Goal: Transaction & Acquisition: Book appointment/travel/reservation

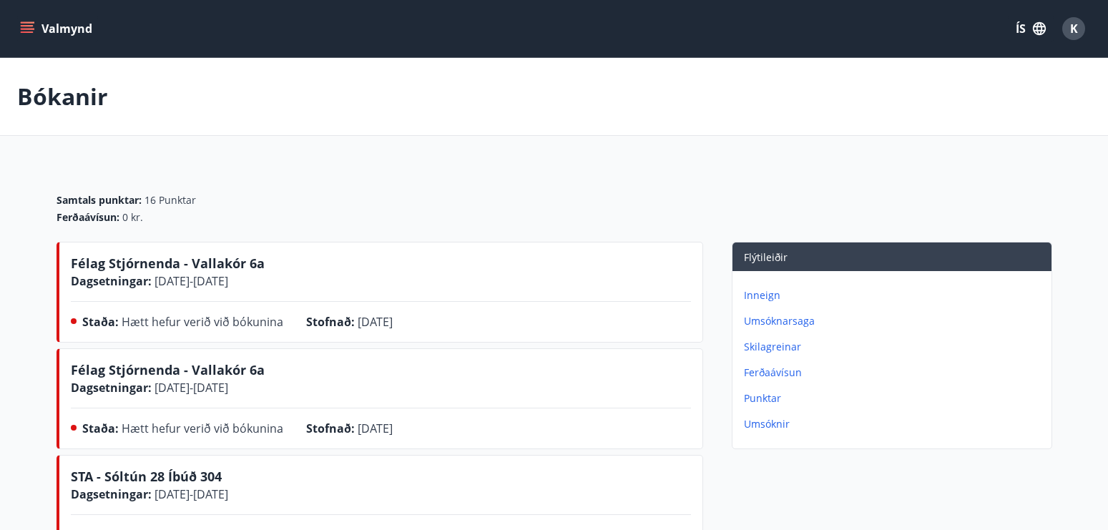
click at [755, 292] on p "Inneign" at bounding box center [895, 295] width 302 height 14
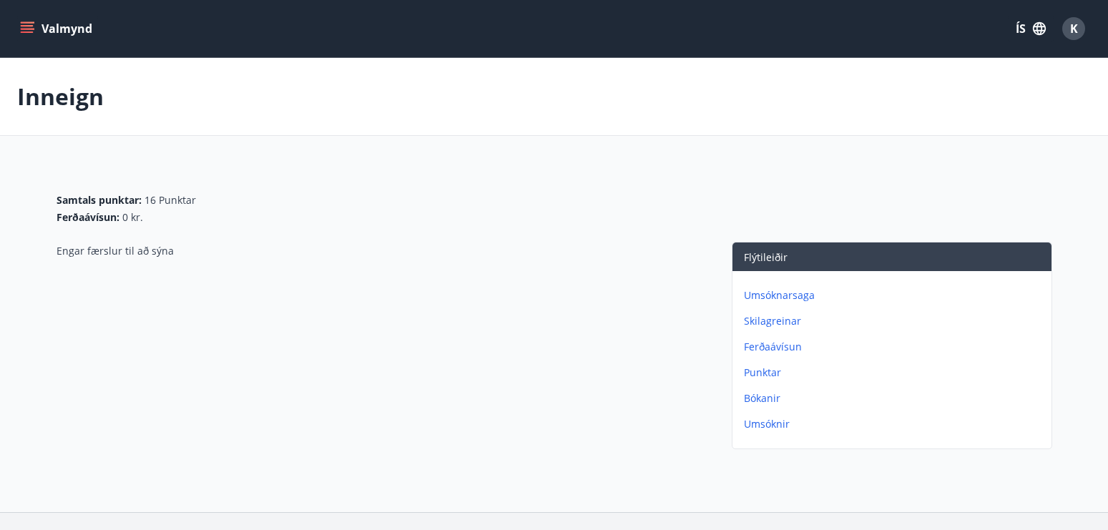
click at [58, 28] on button "Valmynd" at bounding box center [57, 29] width 81 height 26
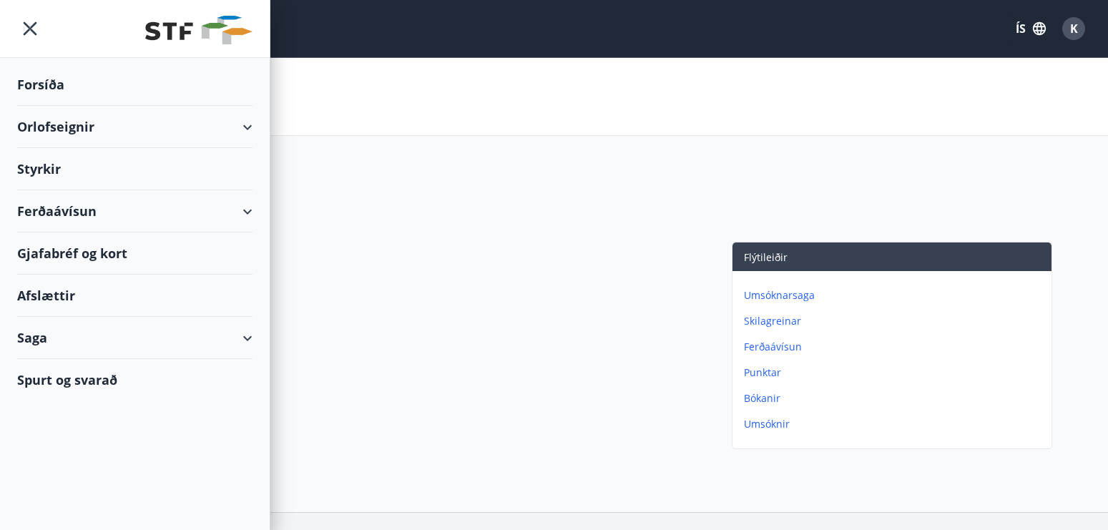
click at [74, 126] on div "Orlofseignir" at bounding box center [134, 127] width 235 height 42
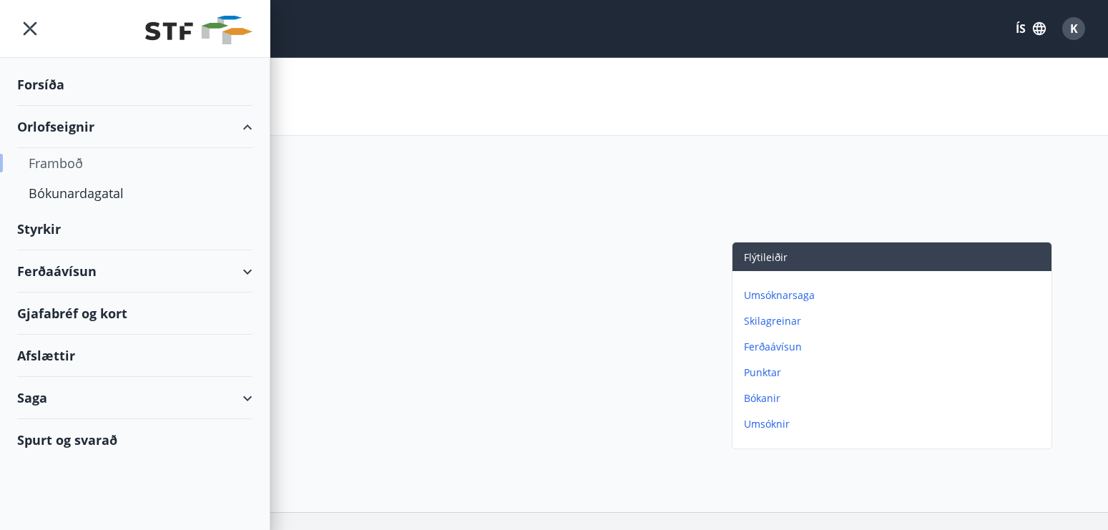
click at [47, 162] on div "Framboð" at bounding box center [135, 163] width 212 height 30
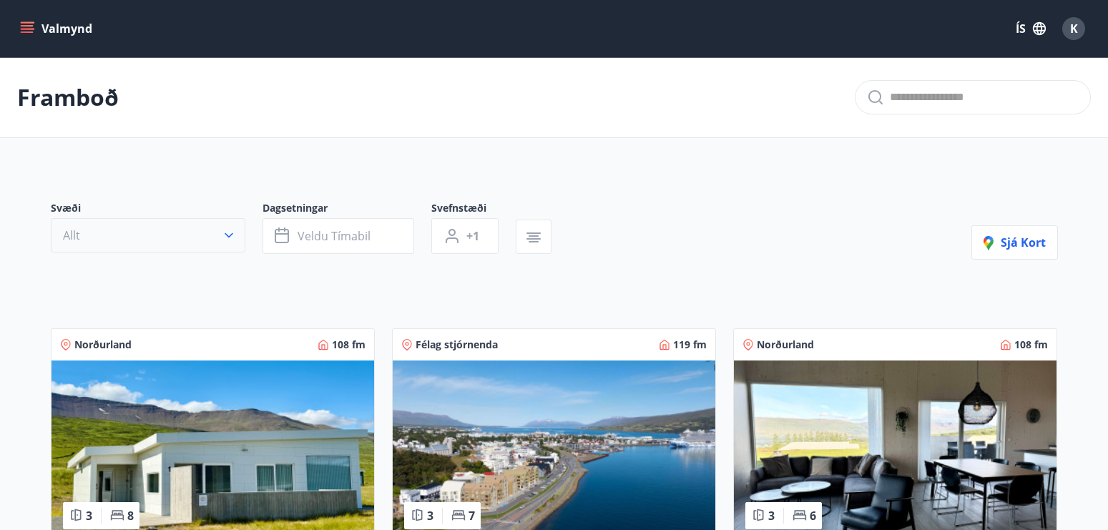
click at [232, 233] on icon "button" at bounding box center [229, 235] width 9 height 5
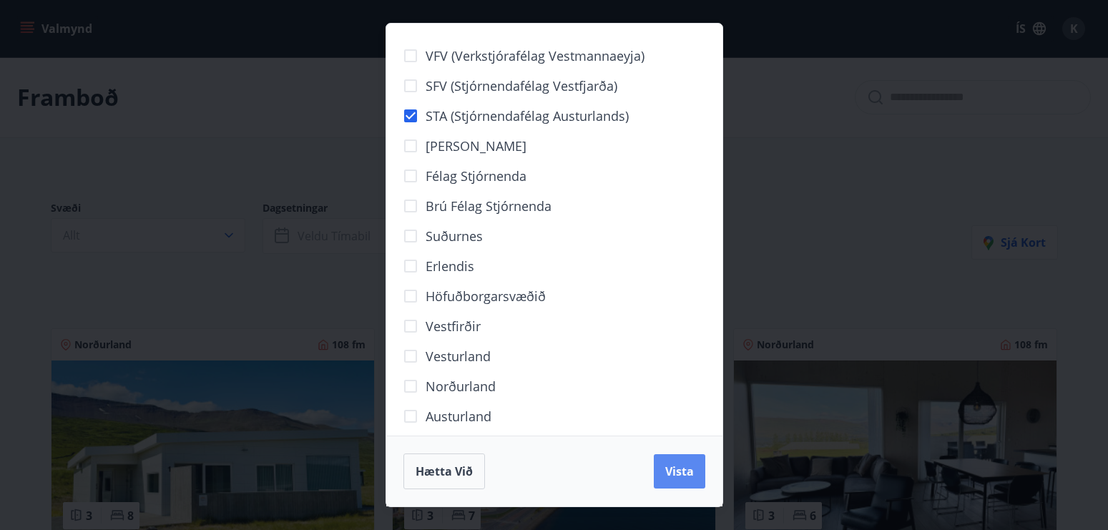
click at [687, 470] on span "Vista" at bounding box center [679, 471] width 29 height 16
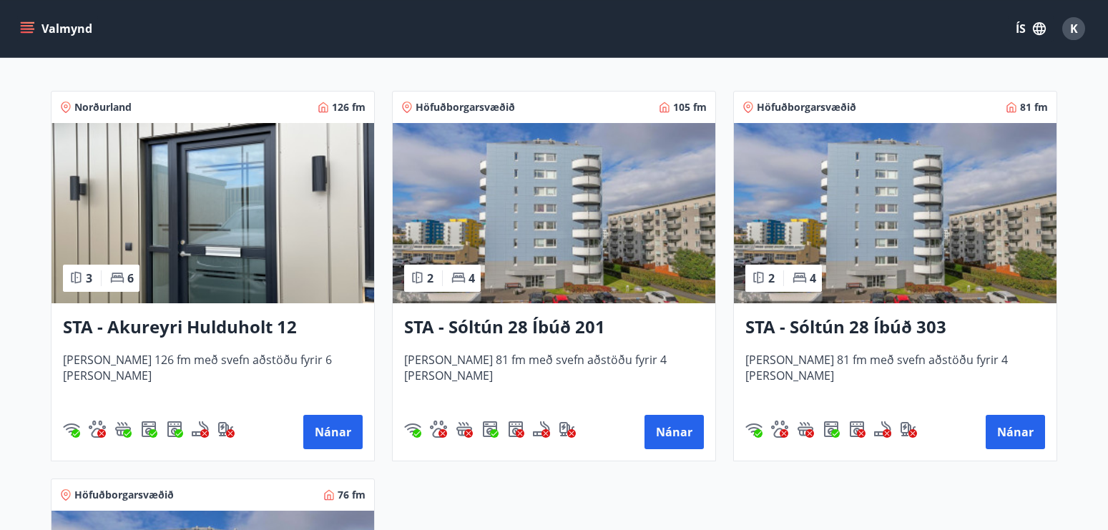
scroll to position [290, 0]
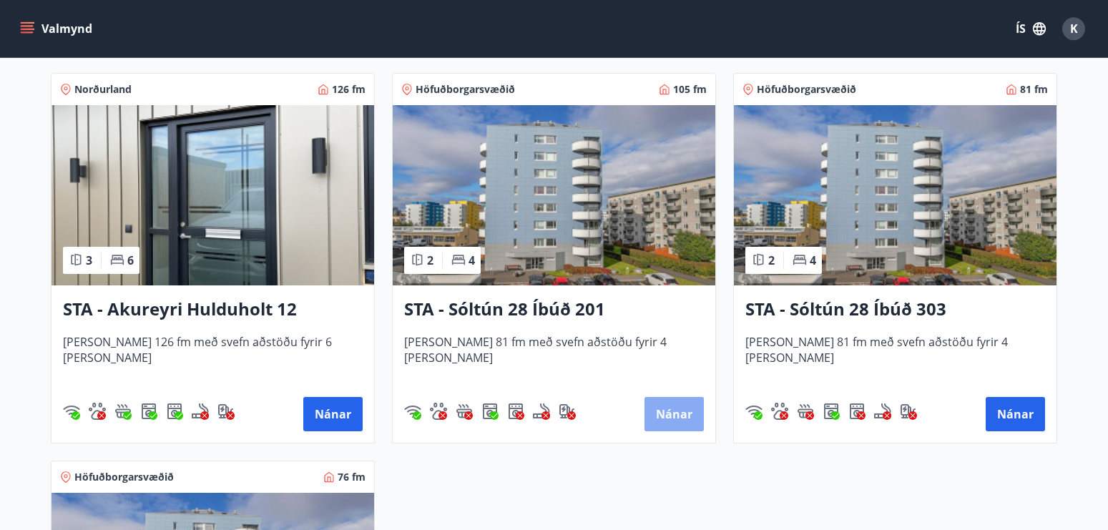
click at [673, 415] on button "Nánar" at bounding box center [673, 414] width 59 height 34
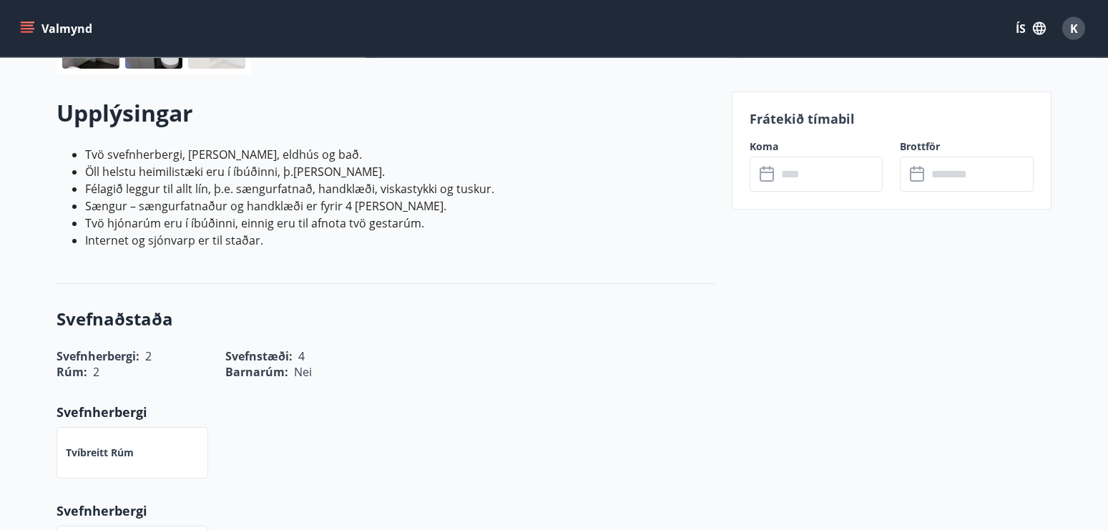
scroll to position [391, 0]
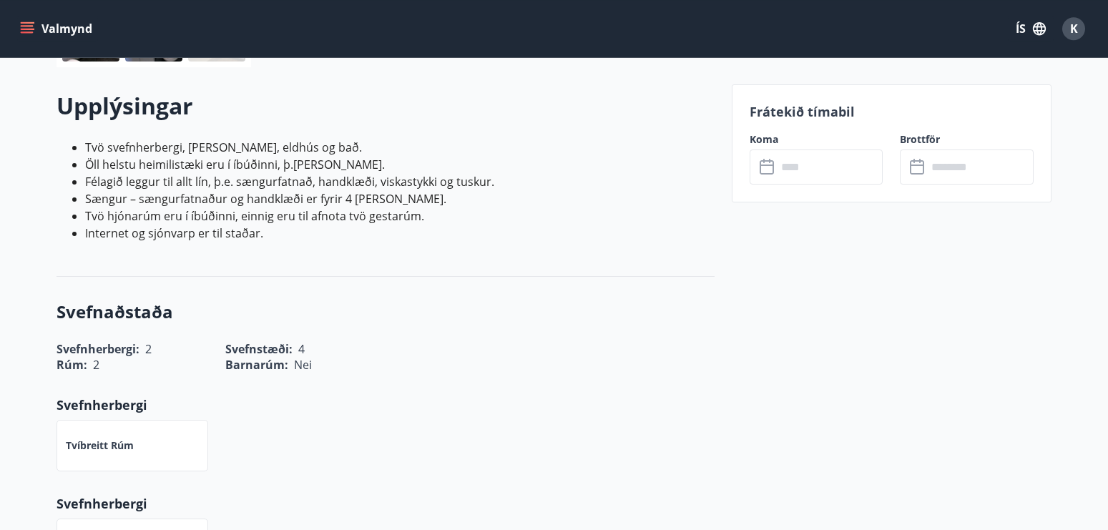
click at [823, 173] on input "text" at bounding box center [830, 166] width 107 height 35
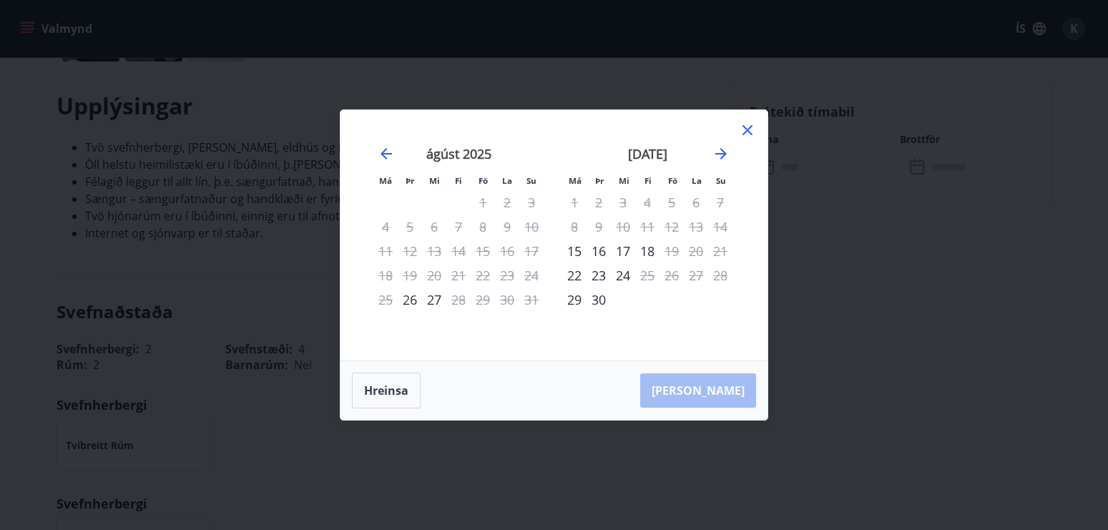
click at [749, 127] on icon at bounding box center [747, 130] width 17 height 17
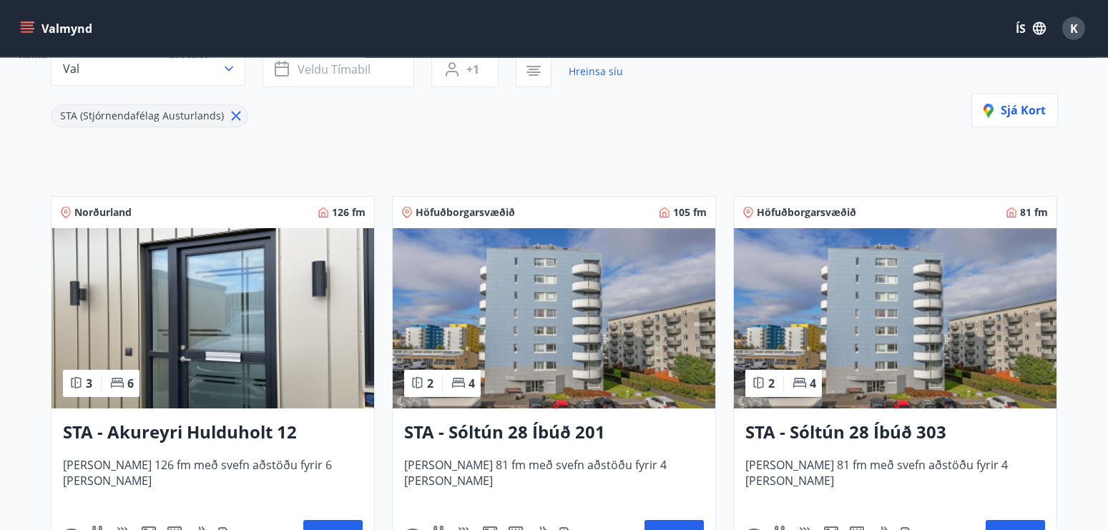
scroll to position [177, 0]
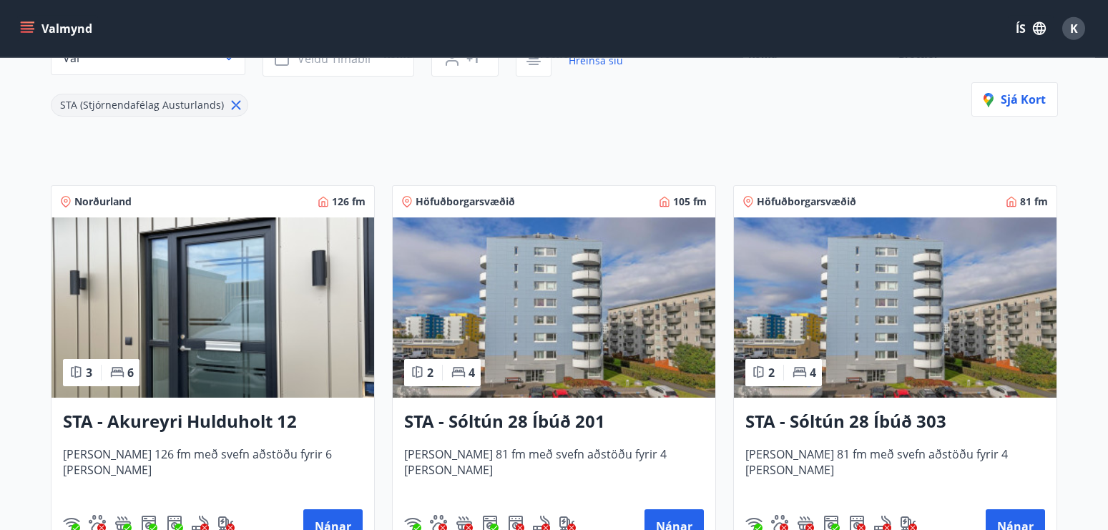
click at [887, 336] on img at bounding box center [895, 307] width 323 height 180
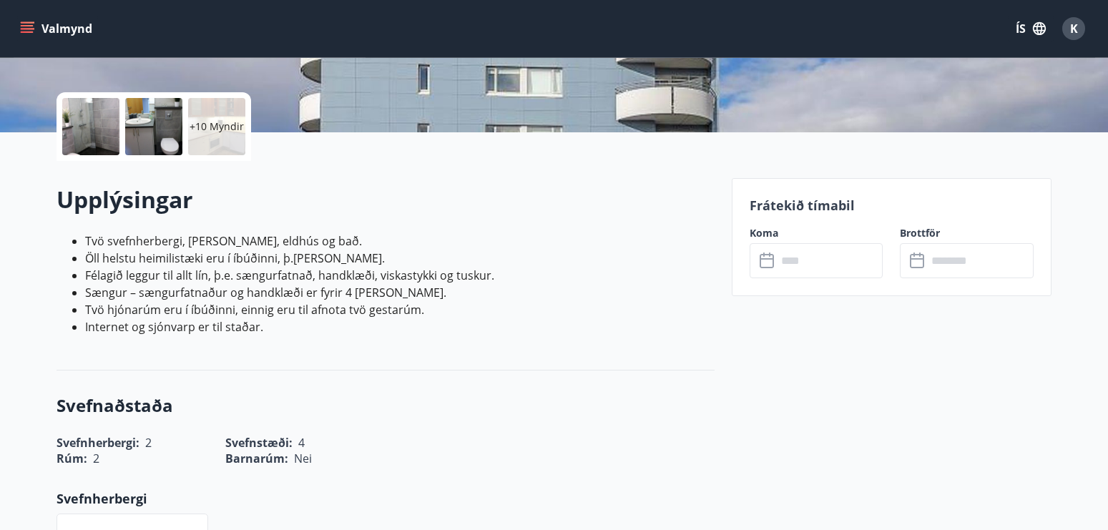
scroll to position [343, 0]
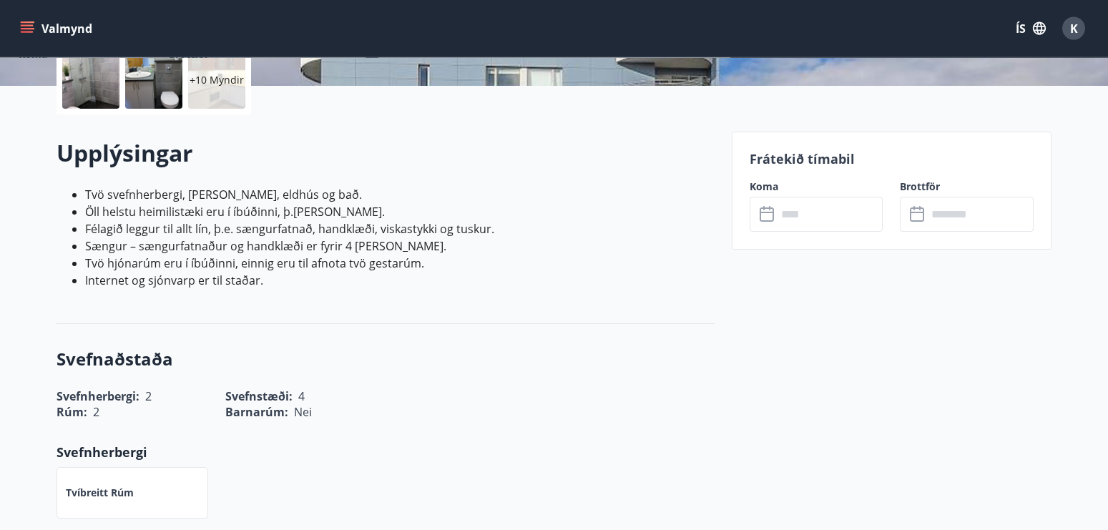
click at [801, 218] on input "text" at bounding box center [830, 214] width 107 height 35
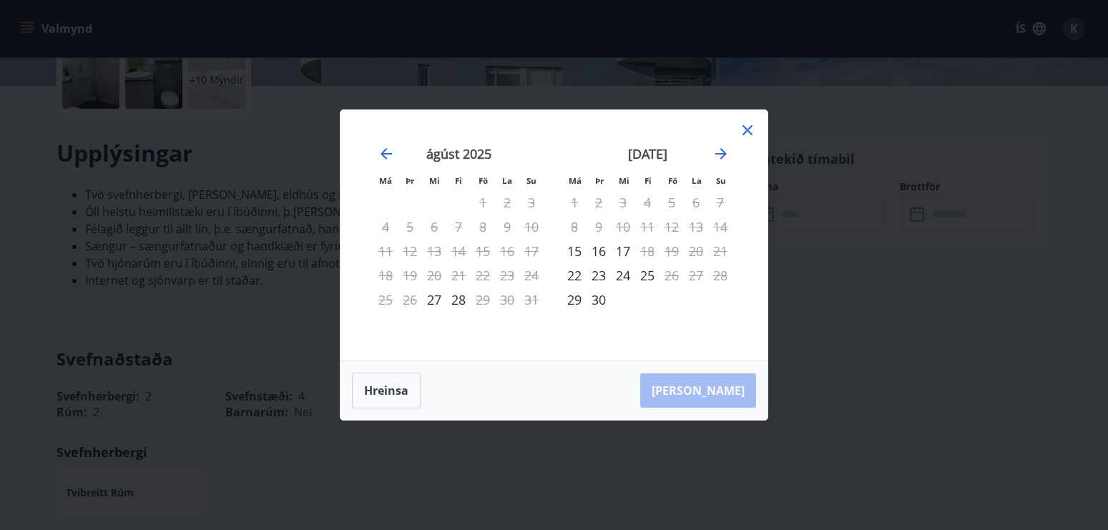
click at [742, 127] on icon at bounding box center [747, 130] width 17 height 17
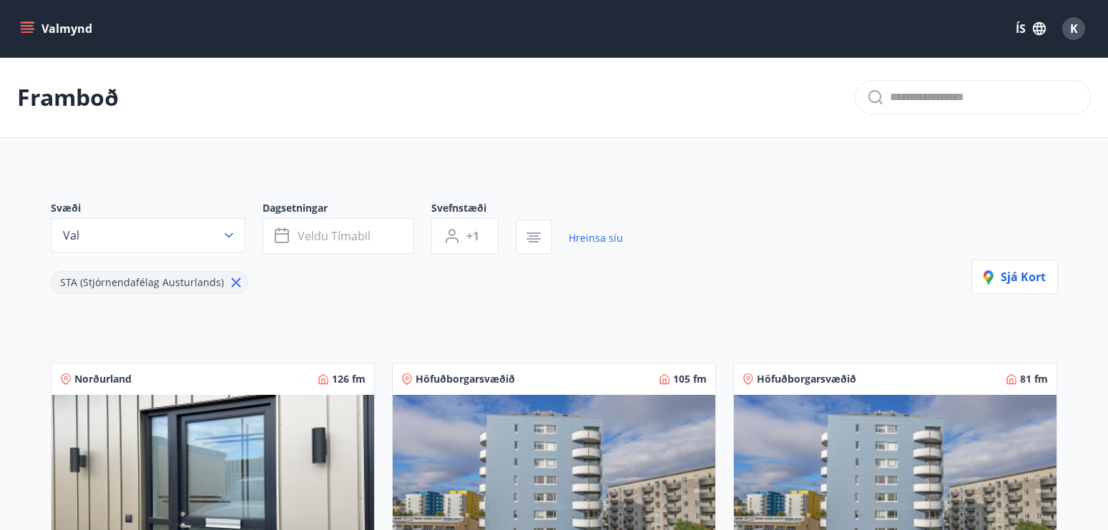
click at [235, 285] on icon at bounding box center [236, 283] width 16 height 16
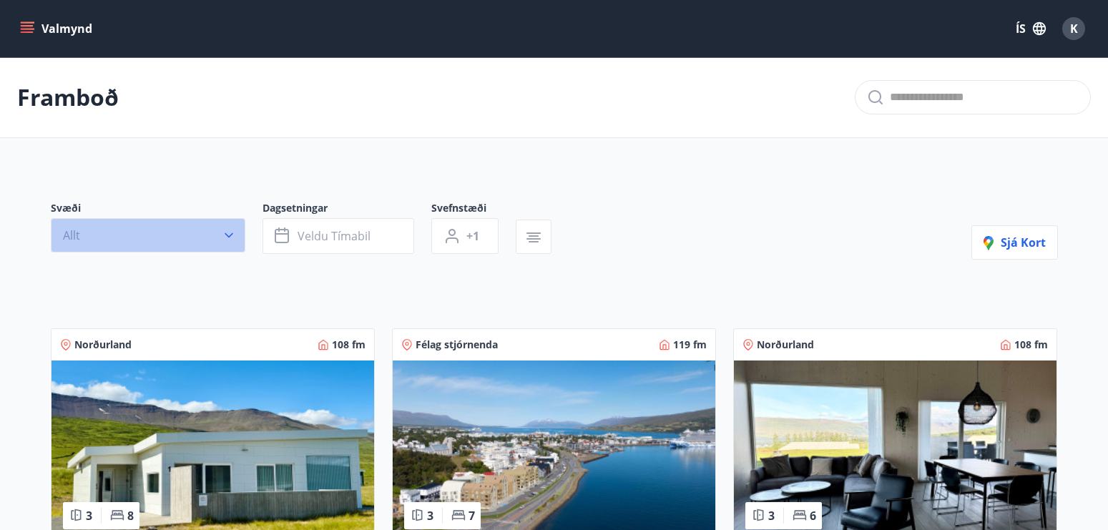
click at [229, 229] on icon "button" at bounding box center [229, 235] width 14 height 14
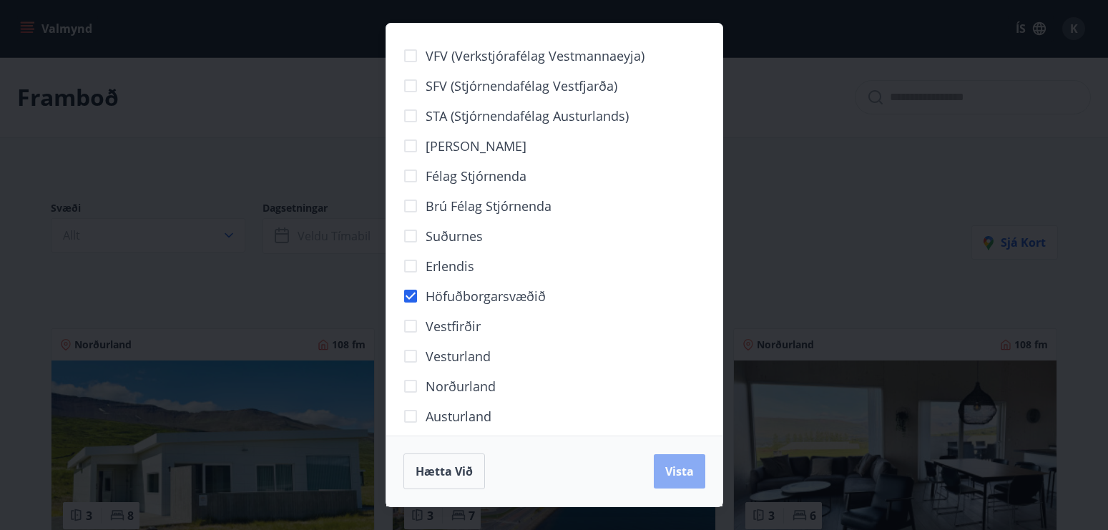
click at [683, 471] on span "Vista" at bounding box center [679, 471] width 29 height 16
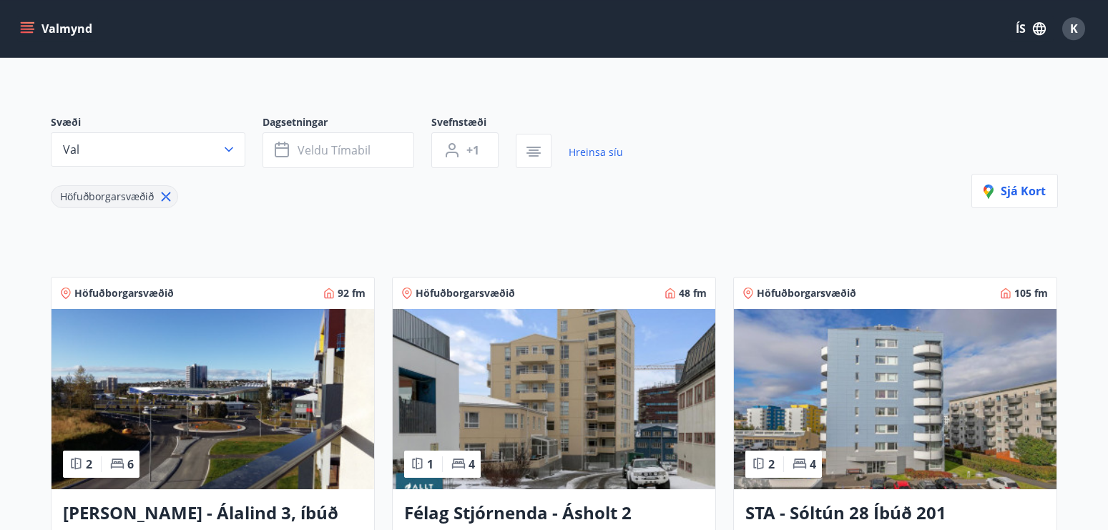
scroll to position [37, 0]
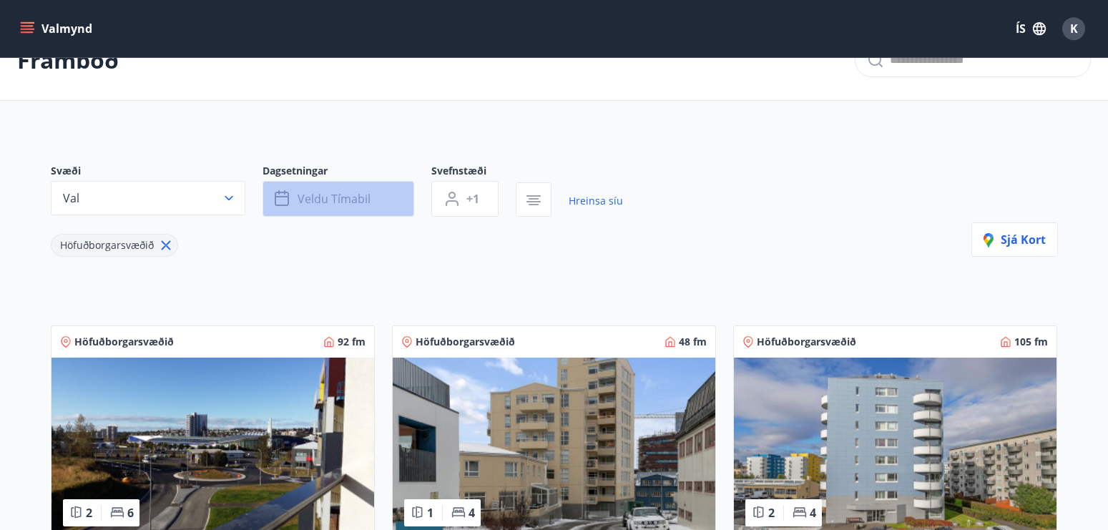
click at [356, 197] on span "Veldu tímabil" at bounding box center [334, 199] width 73 height 16
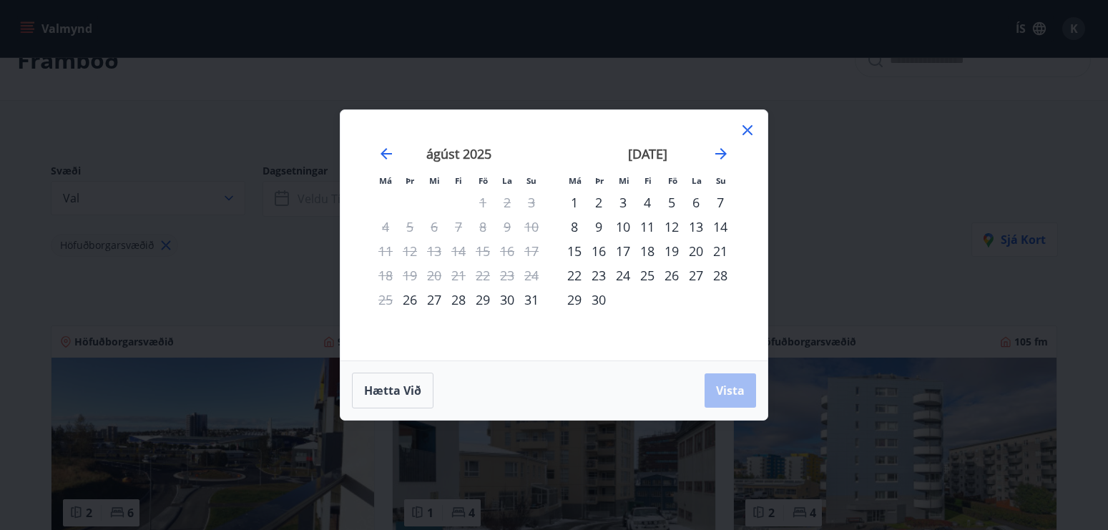
click at [622, 226] on div "10" at bounding box center [623, 227] width 24 height 24
click at [730, 389] on span "Vista" at bounding box center [730, 391] width 29 height 16
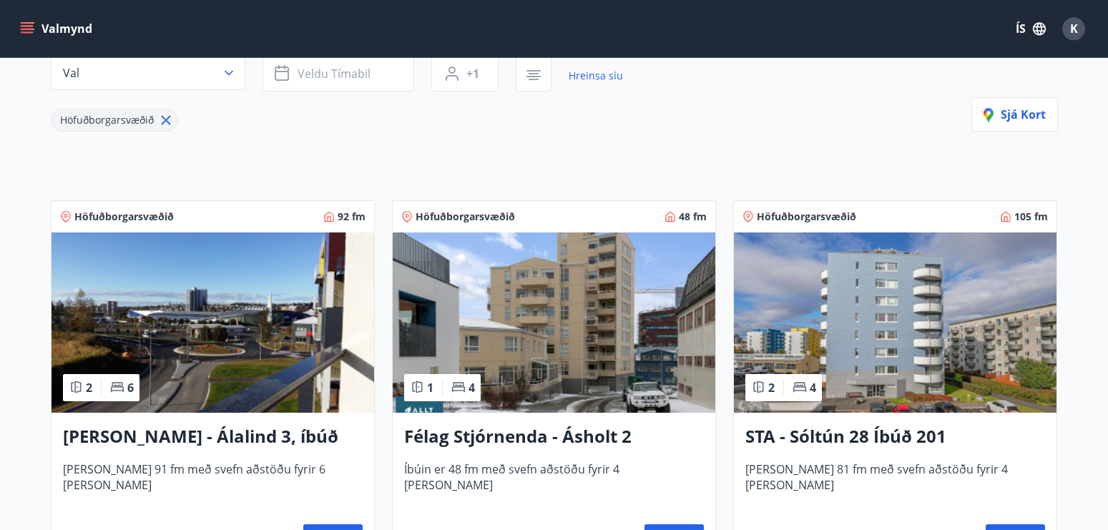
scroll to position [217, 0]
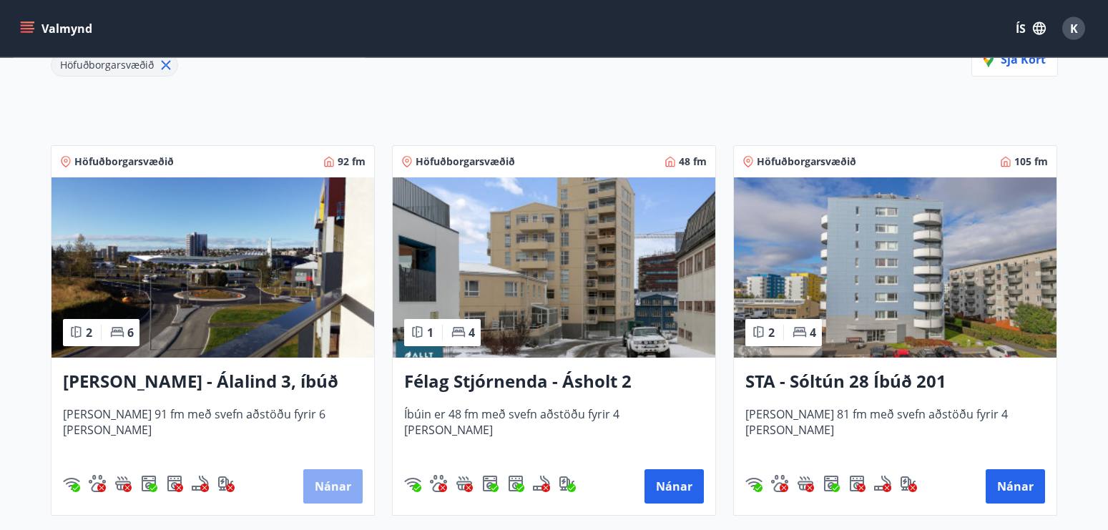
click at [330, 484] on button "Nánar" at bounding box center [332, 486] width 59 height 34
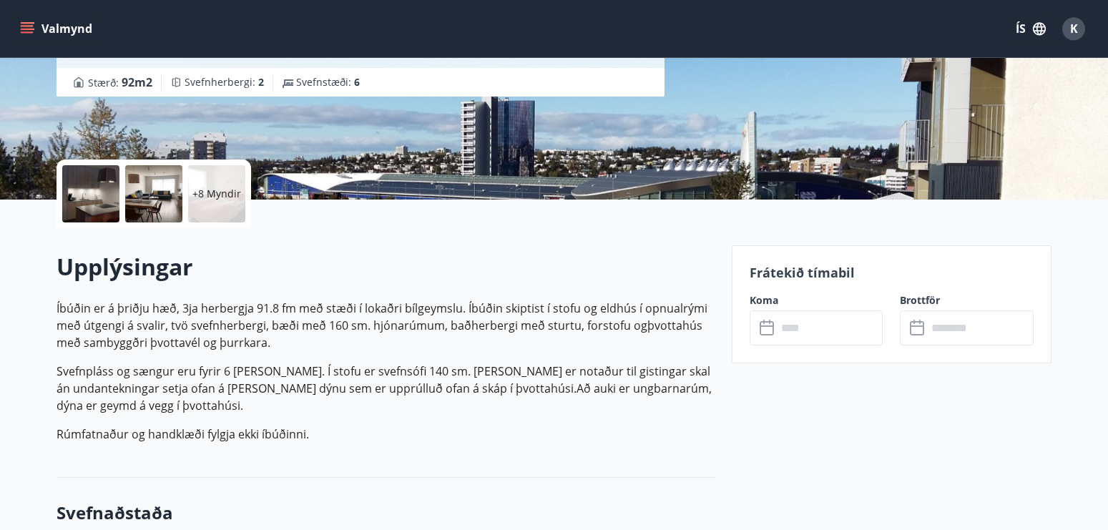
scroll to position [306, 0]
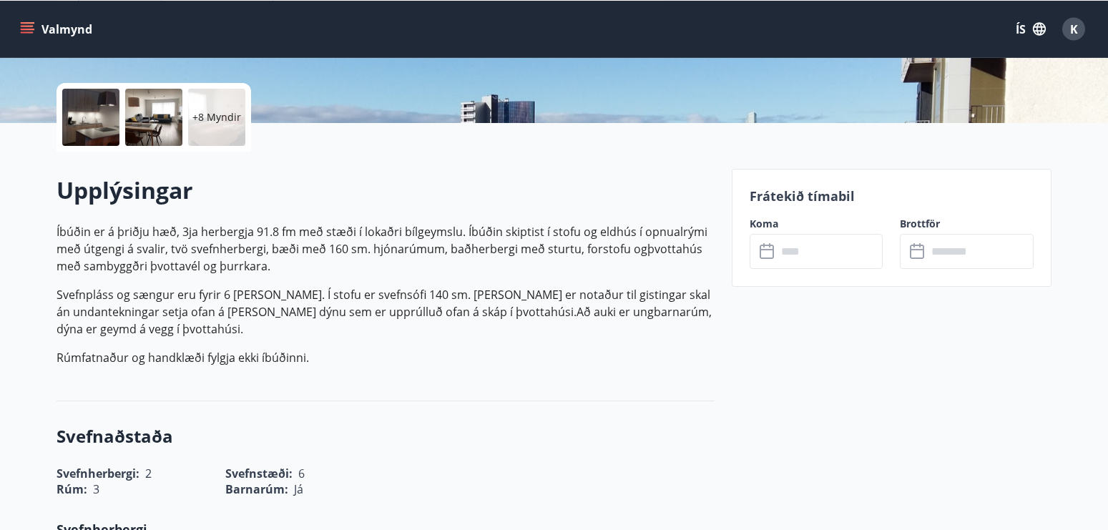
click at [814, 256] on input "text" at bounding box center [830, 251] width 107 height 35
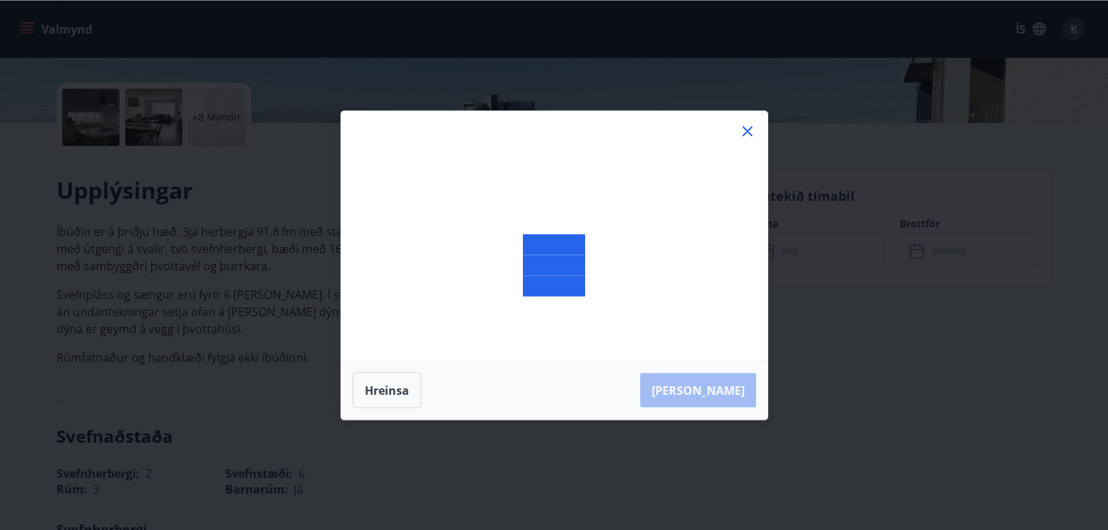
scroll to position [0, 0]
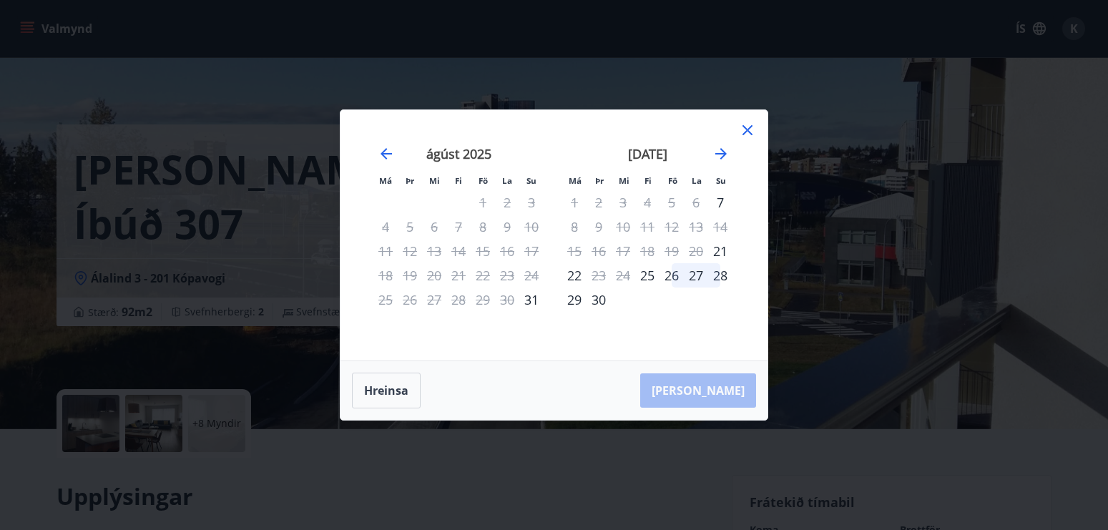
click at [747, 131] on icon at bounding box center [748, 130] width 2 height 2
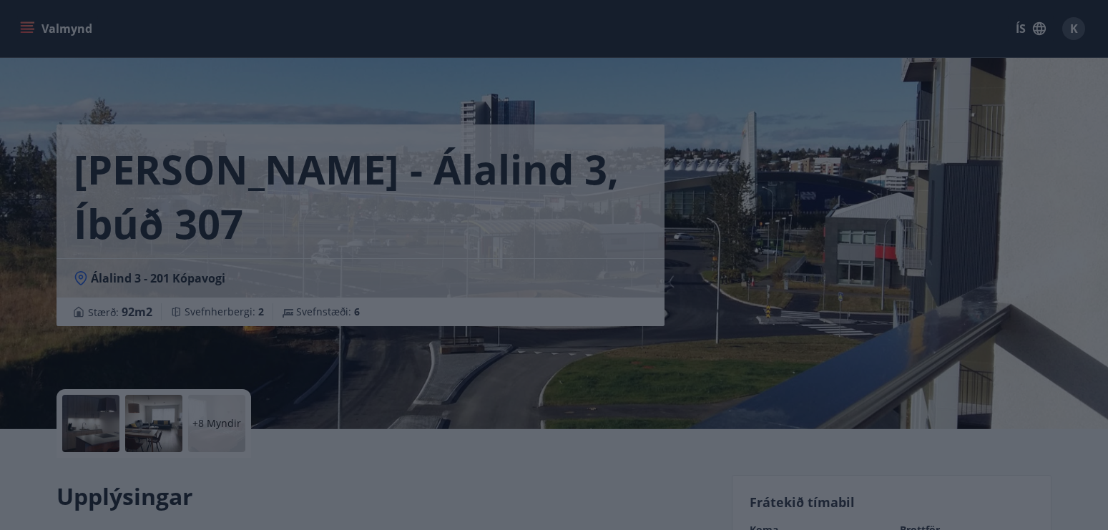
scroll to position [293, 0]
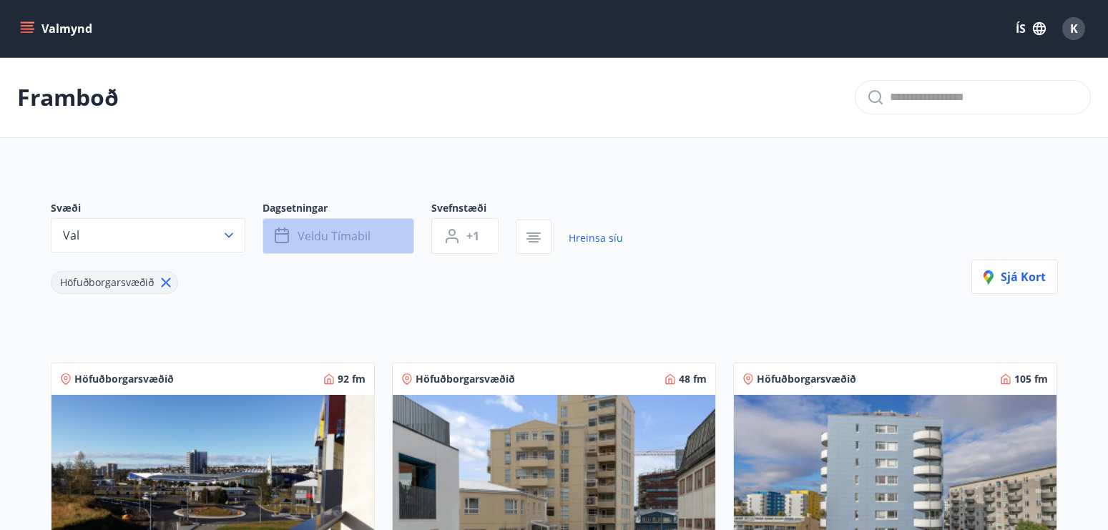
click at [378, 242] on button "Veldu tímabil" at bounding box center [339, 236] width 152 height 36
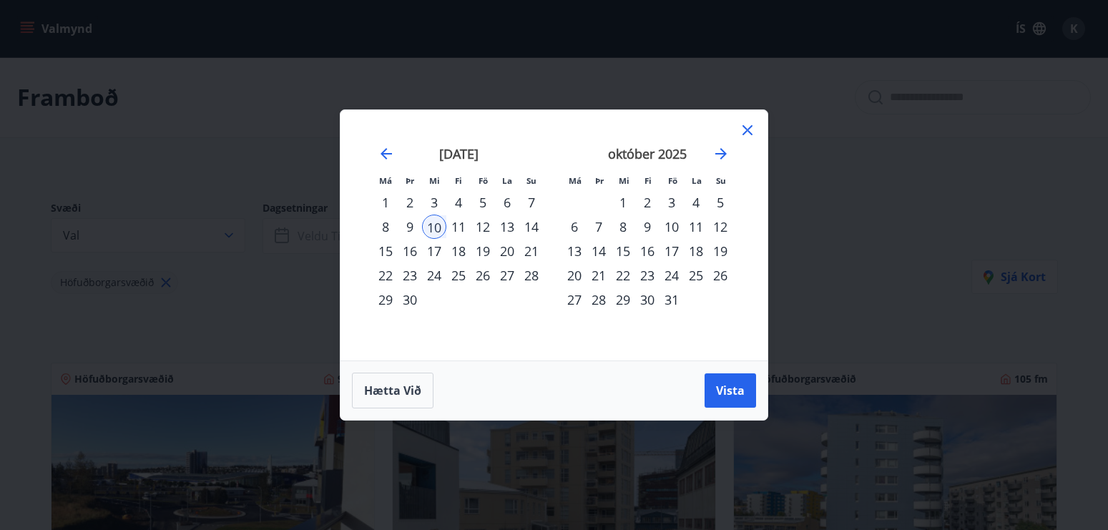
click at [437, 228] on div "10" at bounding box center [434, 227] width 24 height 24
click at [530, 227] on div "14" at bounding box center [531, 227] width 24 height 24
click at [739, 389] on span "Vista" at bounding box center [730, 391] width 29 height 16
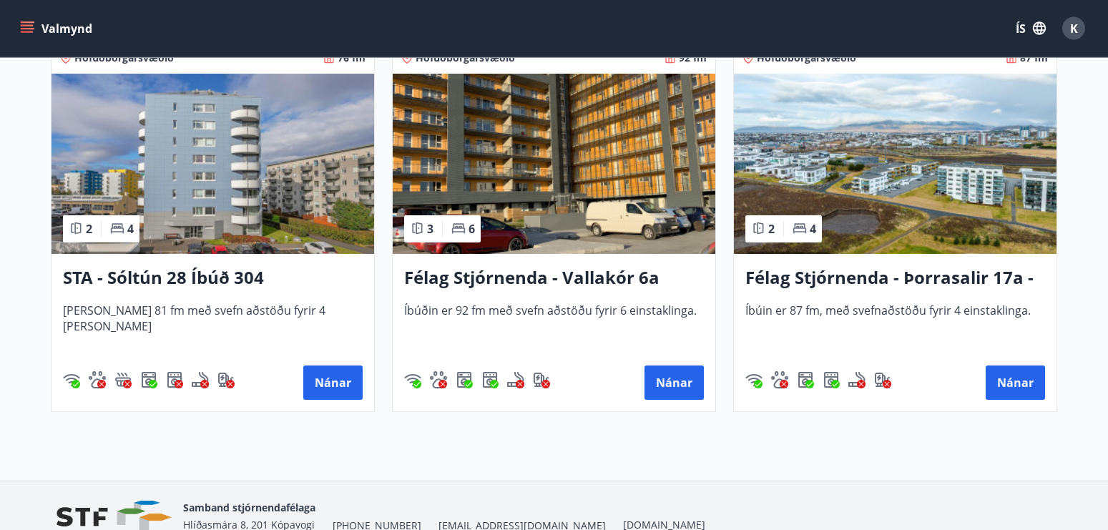
scroll to position [320, 0]
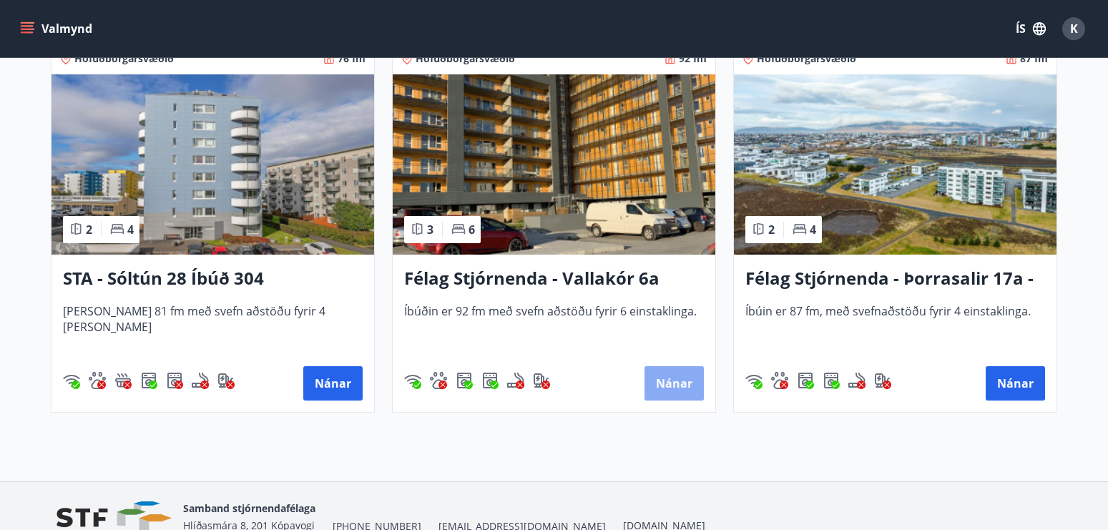
click at [677, 379] on button "Nánar" at bounding box center [673, 383] width 59 height 34
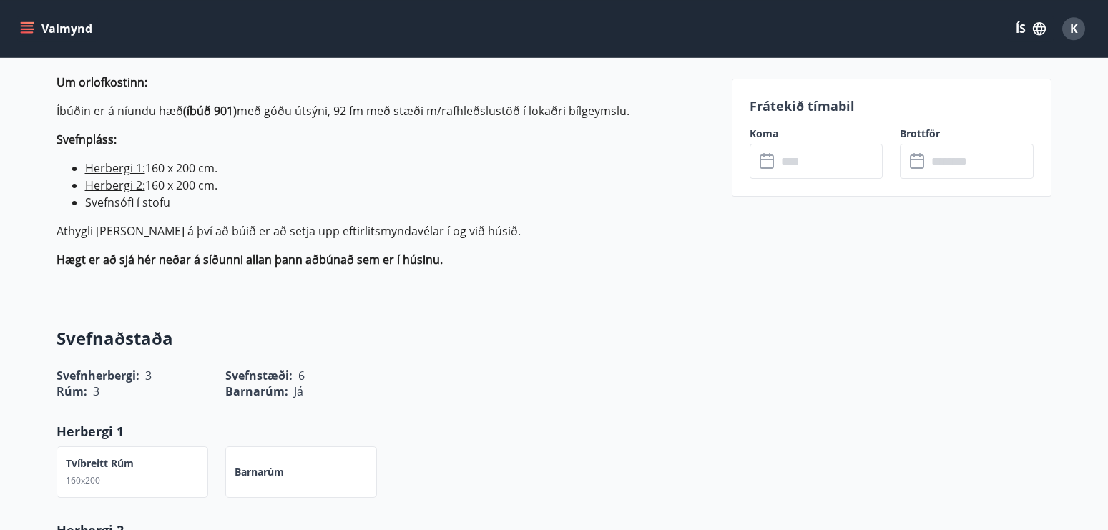
scroll to position [394, 0]
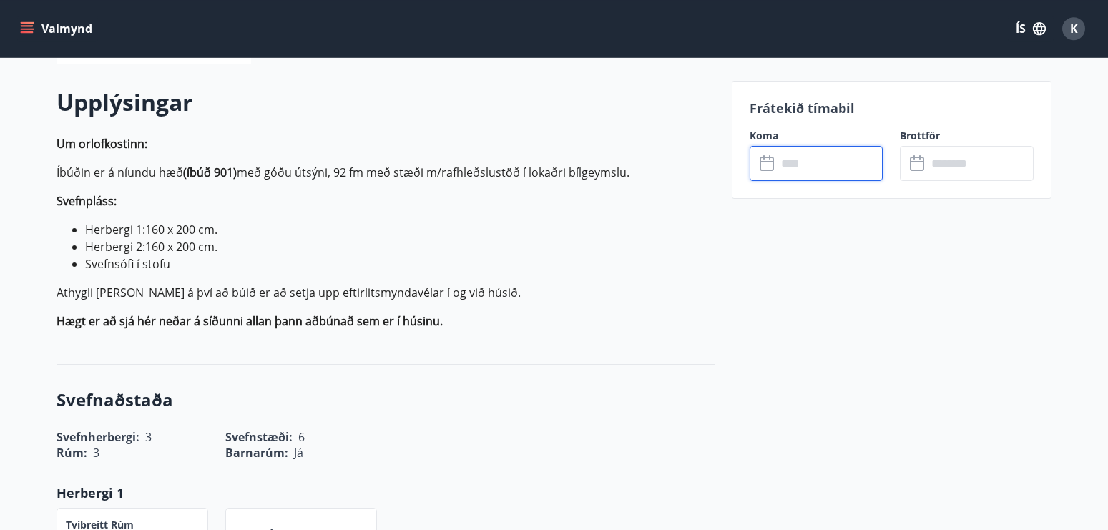
click at [821, 165] on input "text" at bounding box center [830, 163] width 107 height 35
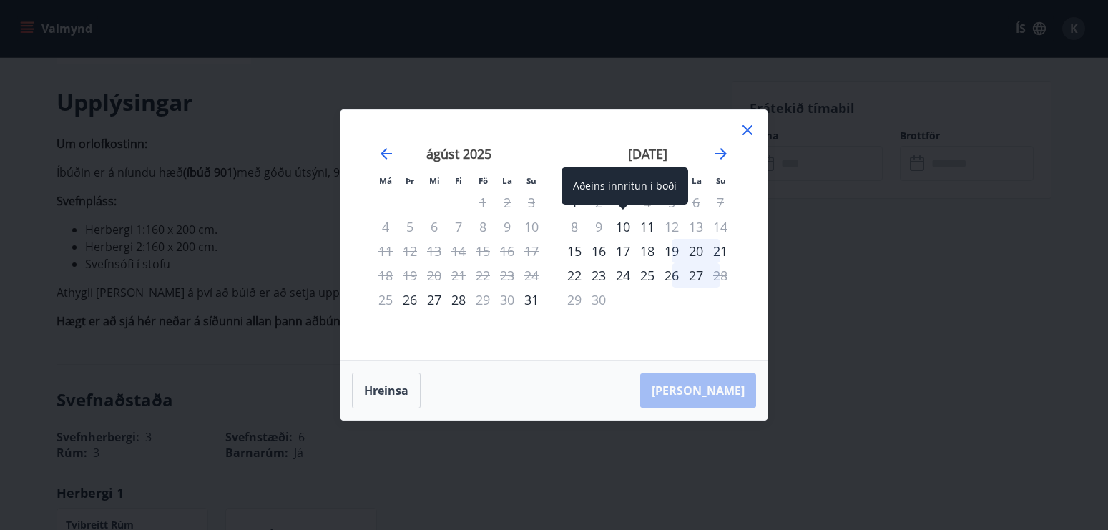
click at [627, 226] on div "10" at bounding box center [623, 227] width 24 height 24
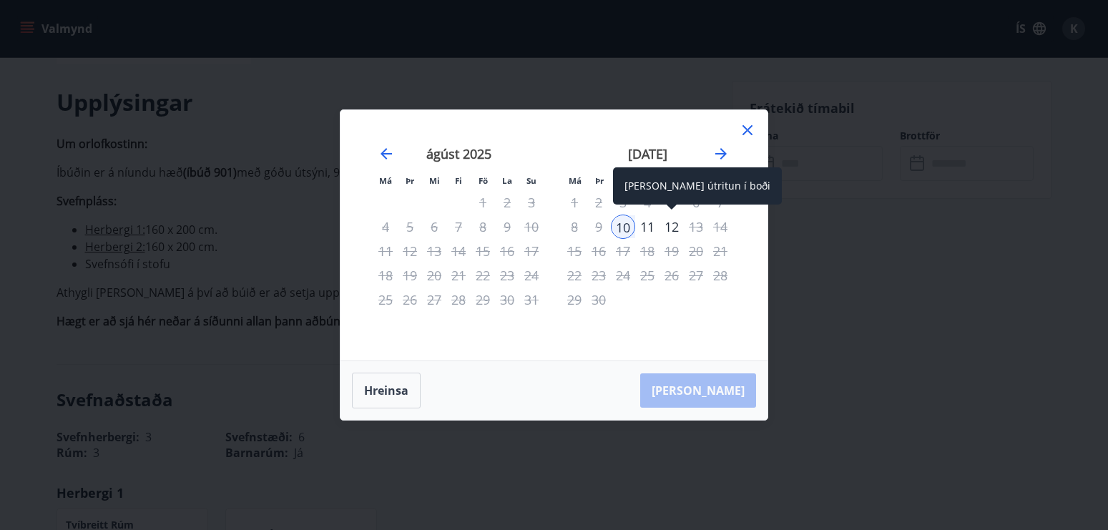
click at [673, 223] on div "12" at bounding box center [671, 227] width 24 height 24
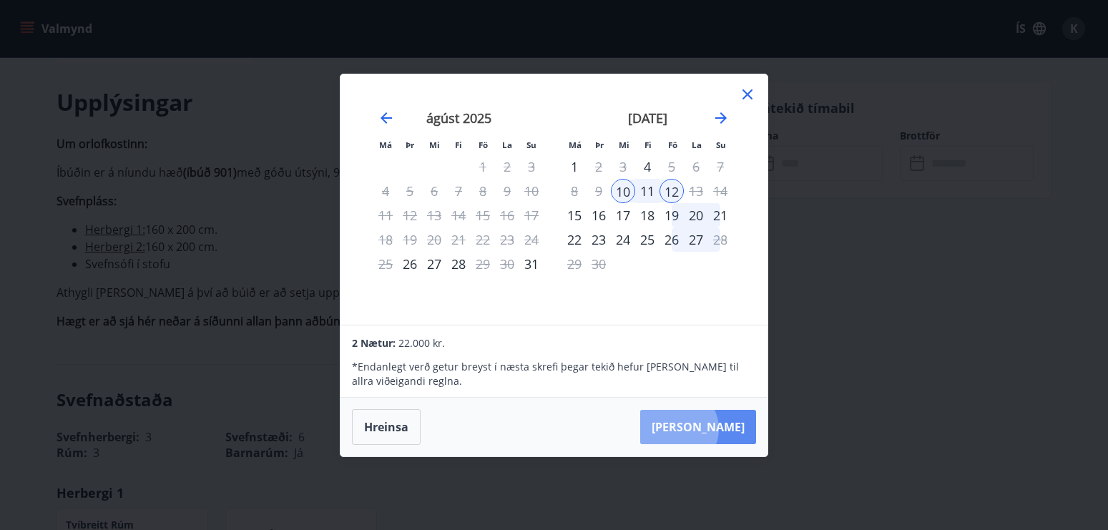
click at [722, 428] on button "[PERSON_NAME]" at bounding box center [698, 427] width 116 height 34
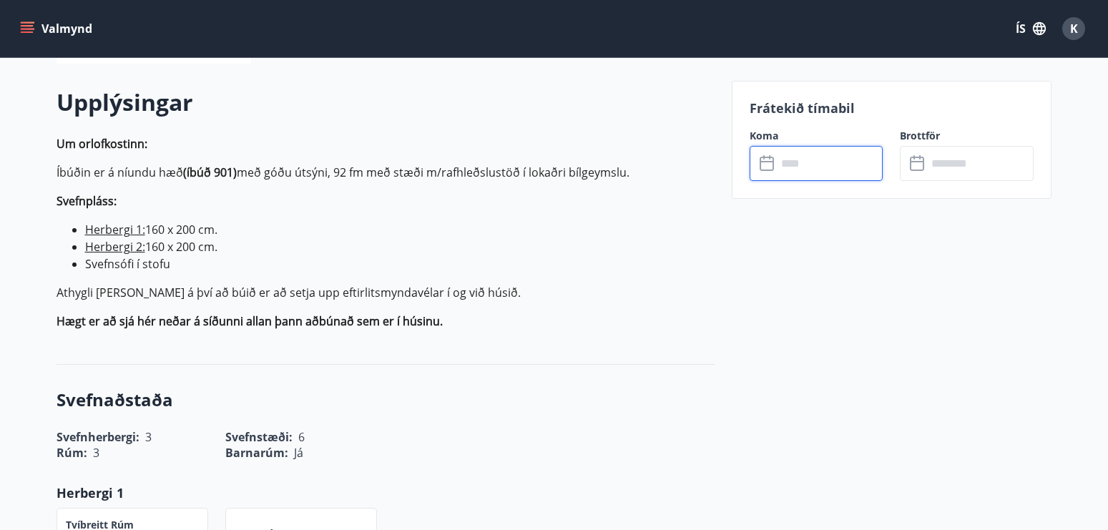
type input "******"
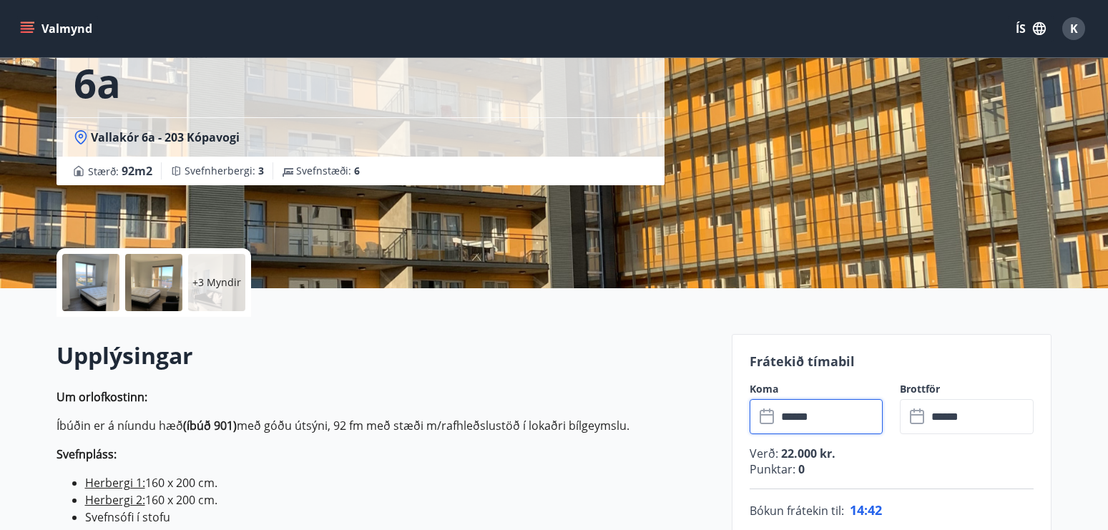
scroll to position [181, 0]
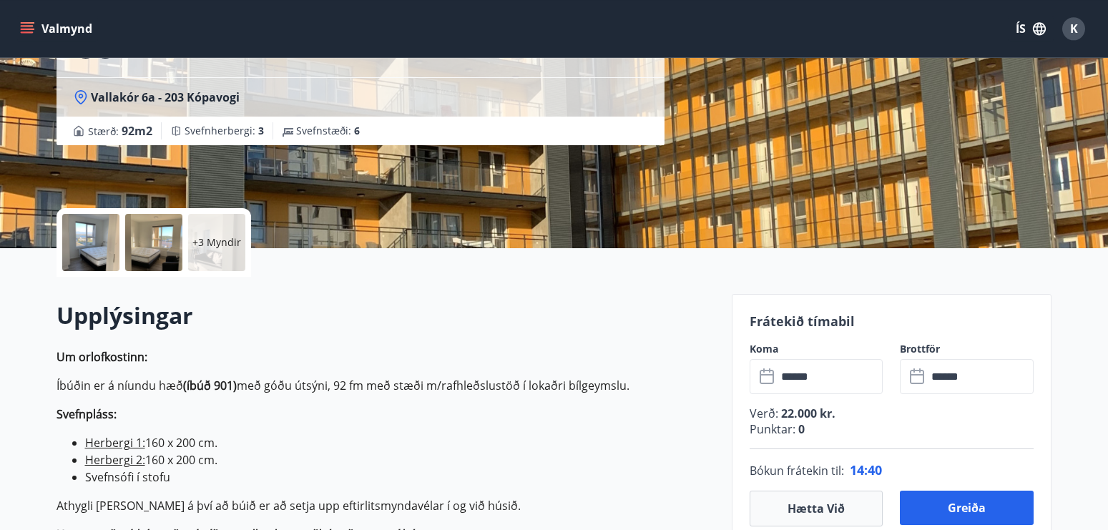
click at [216, 247] on p "+3 Myndir" at bounding box center [216, 242] width 49 height 14
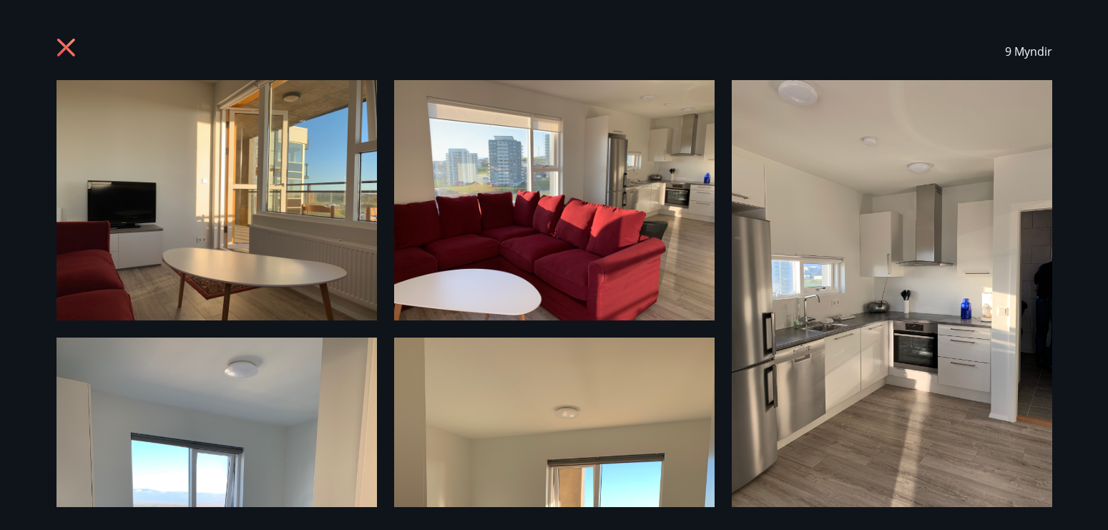
click at [67, 46] on icon at bounding box center [66, 48] width 18 height 18
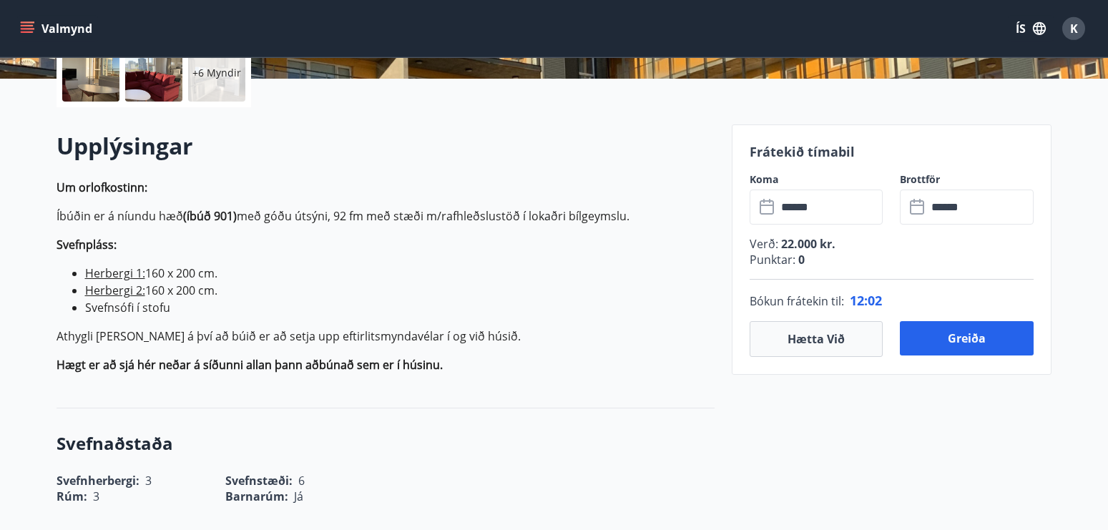
scroll to position [383, 0]
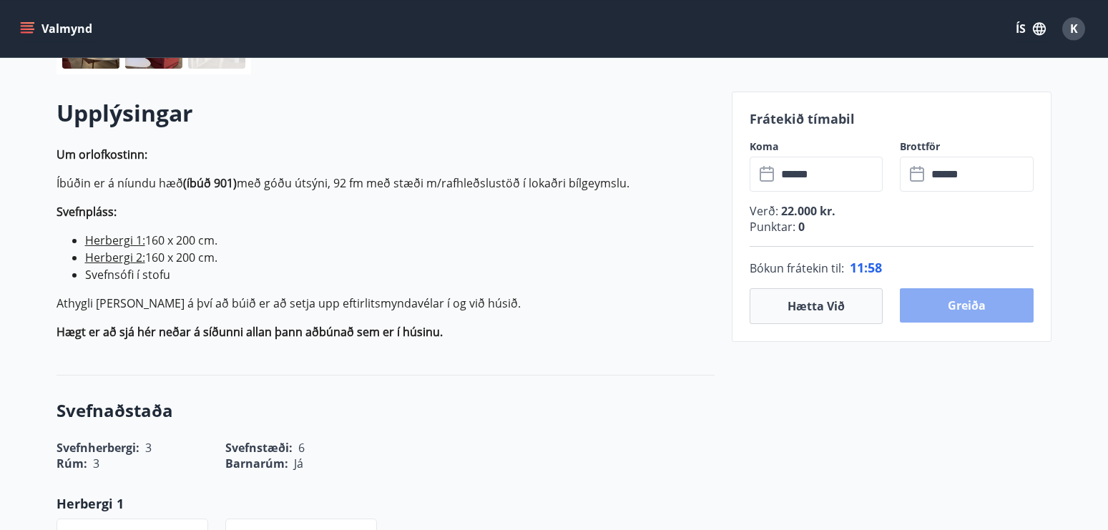
click at [964, 303] on button "Greiða" at bounding box center [967, 305] width 134 height 34
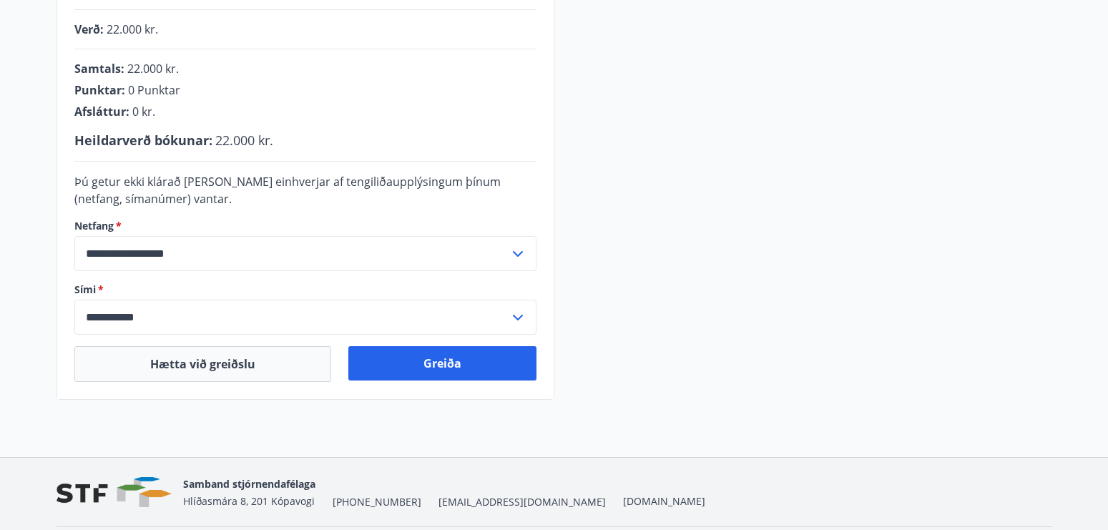
scroll to position [393, 0]
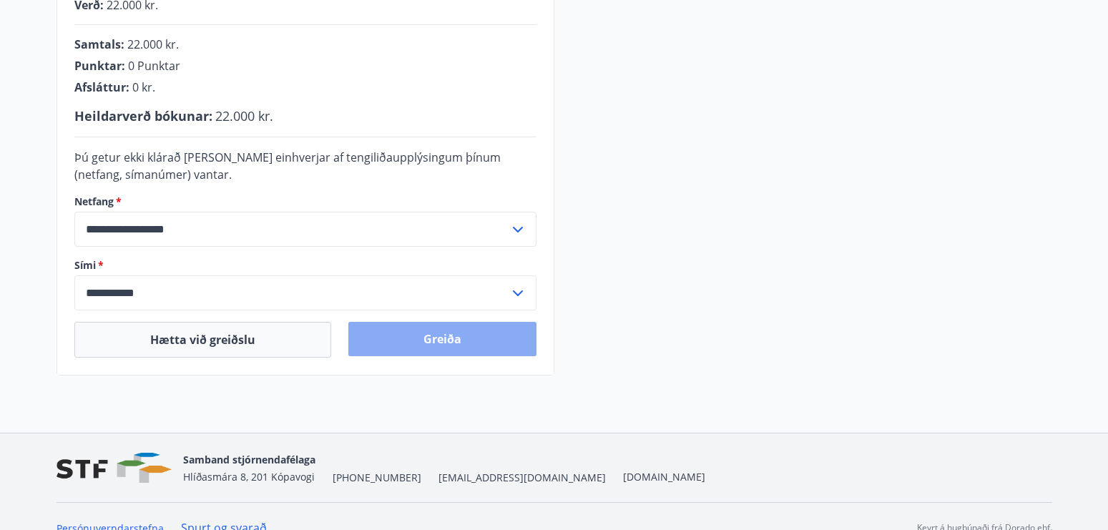
click at [433, 338] on button "Greiða" at bounding box center [442, 339] width 188 height 34
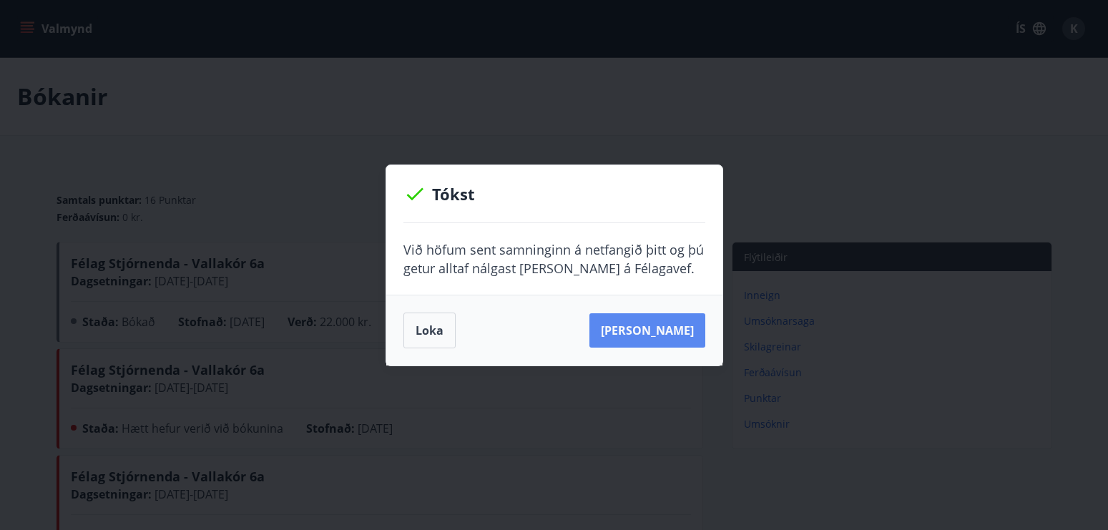
click at [658, 330] on button "Sjá samning" at bounding box center [647, 330] width 116 height 34
